Goal: Navigation & Orientation: Find specific page/section

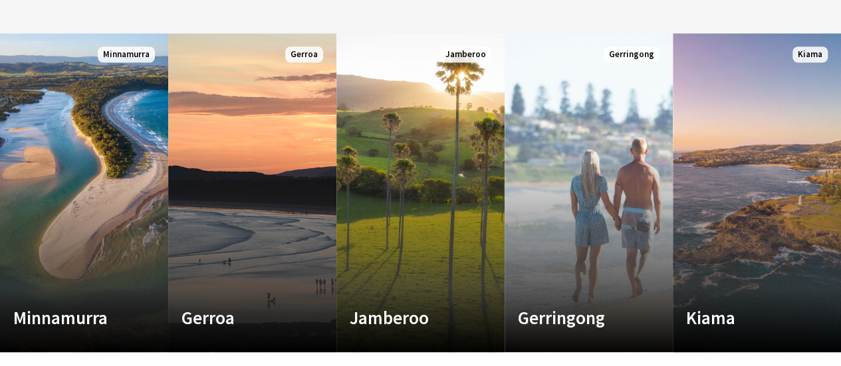
scroll to position [651, 0]
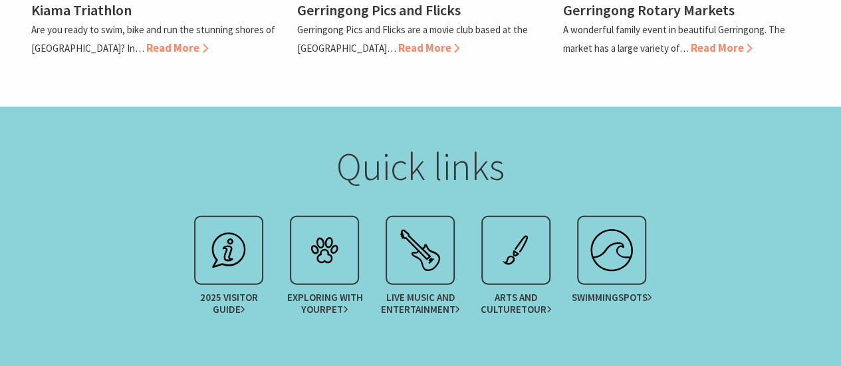
drag, startPoint x: 847, startPoint y: 23, endPoint x: 811, endPoint y: 123, distance: 105.9
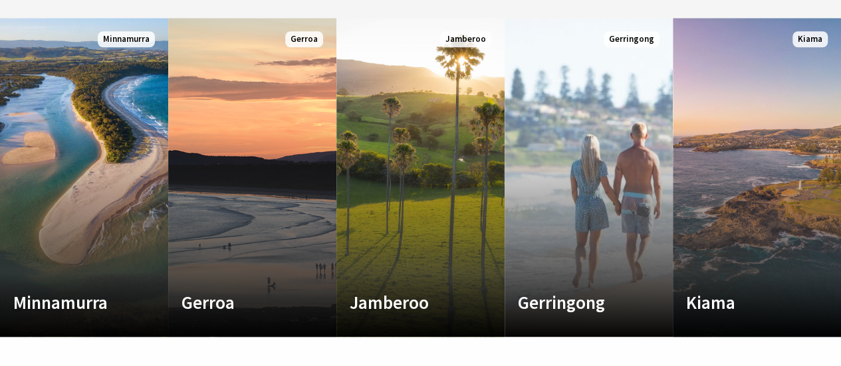
scroll to position [678, 0]
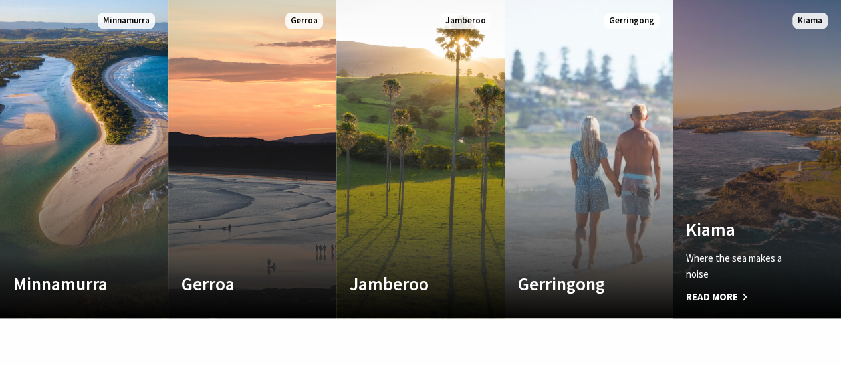
click at [719, 294] on span "Read More" at bounding box center [744, 297] width 116 height 16
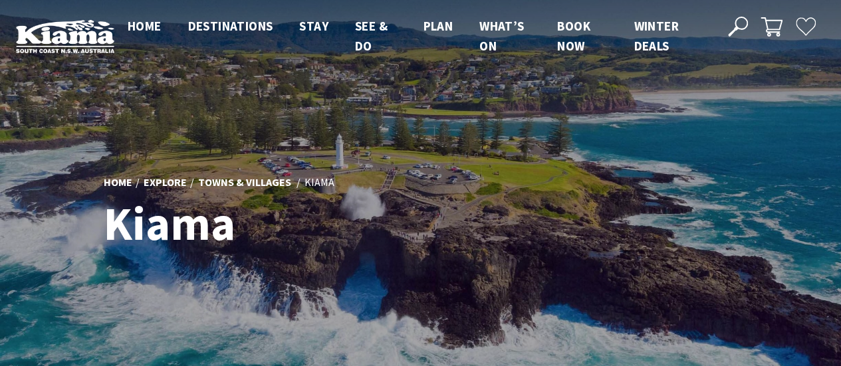
scroll to position [435, 852]
